Goal: Navigation & Orientation: Find specific page/section

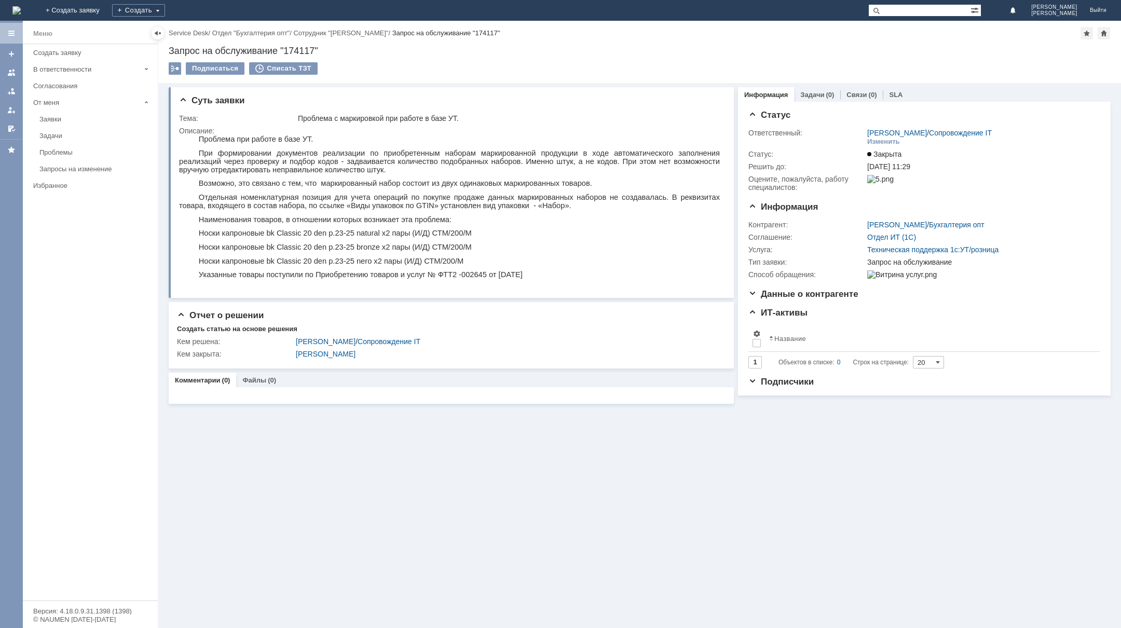
click at [21, 6] on img at bounding box center [16, 10] width 8 height 8
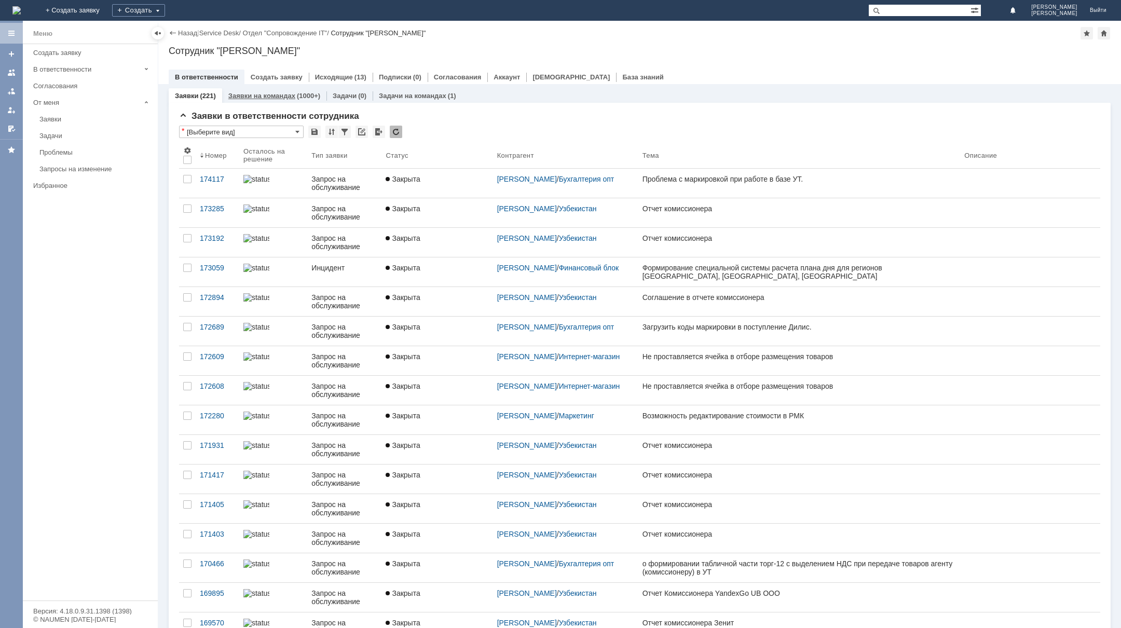
click at [286, 94] on link "Заявки на командах" at bounding box center [261, 96] width 67 height 8
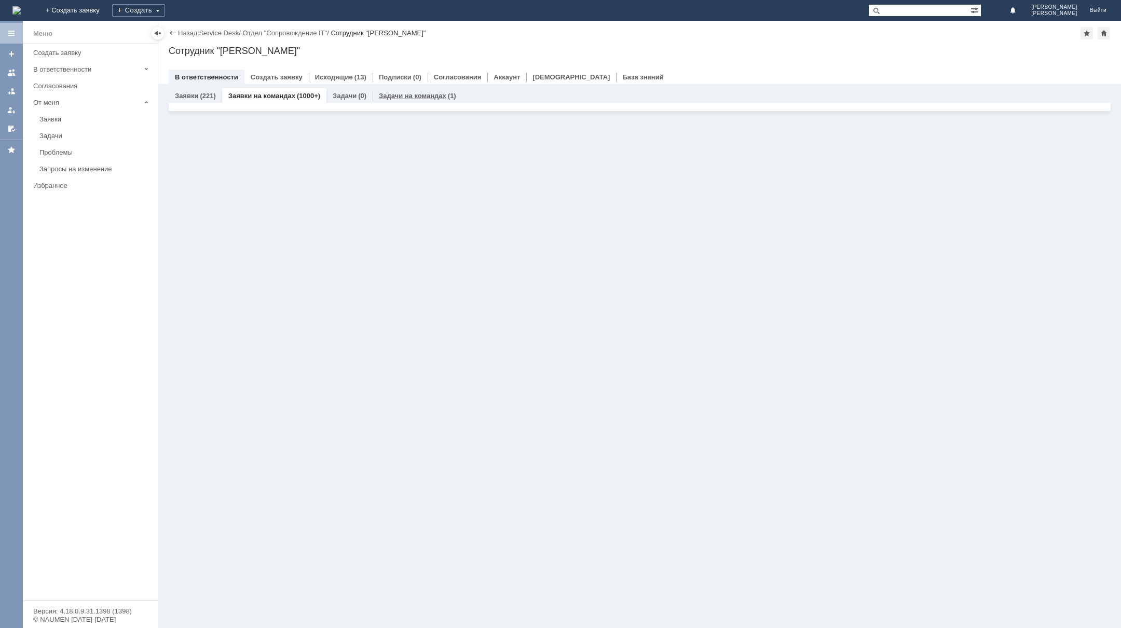
click at [385, 95] on link "Задачи на командах" at bounding box center [412, 96] width 67 height 8
click at [238, 94] on link "Заявки на командах" at bounding box center [261, 96] width 67 height 8
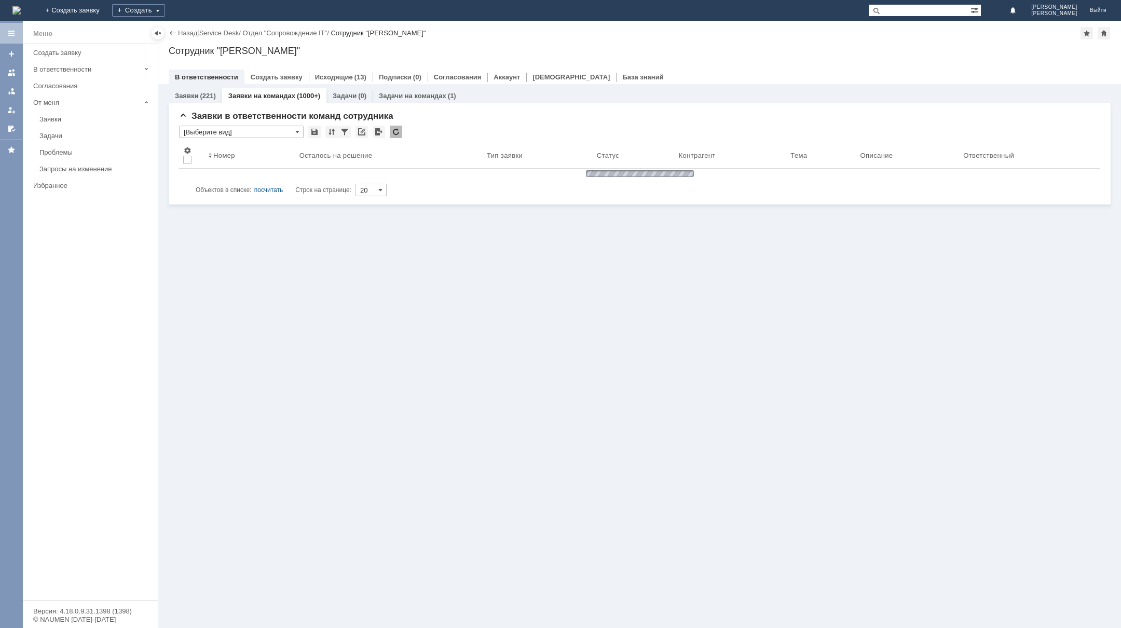
click at [188, 94] on link "Заявки" at bounding box center [186, 96] width 23 height 8
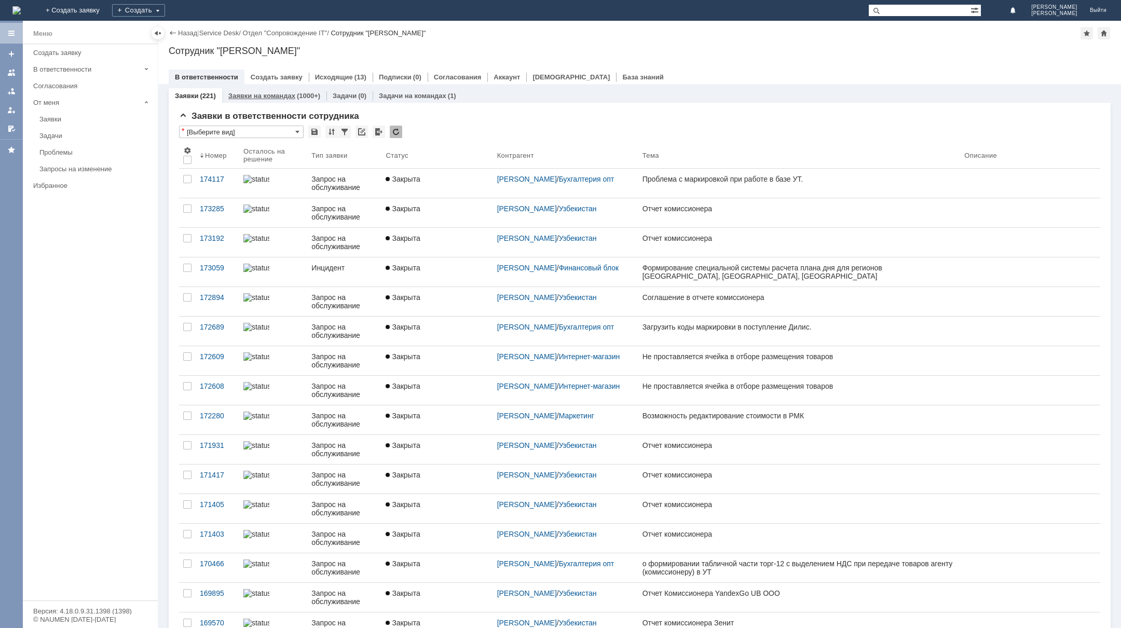
click at [265, 97] on link "Заявки на командах" at bounding box center [261, 96] width 67 height 8
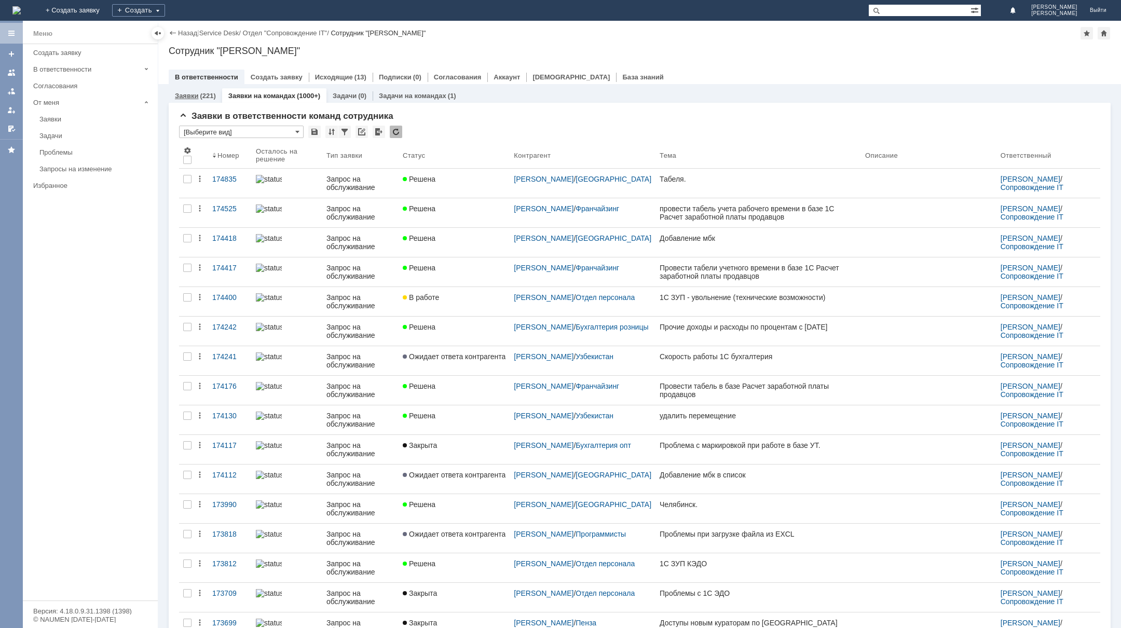
click at [193, 90] on div "Заявки (221)" at bounding box center [195, 95] width 53 height 15
